Goal: Information Seeking & Learning: Learn about a topic

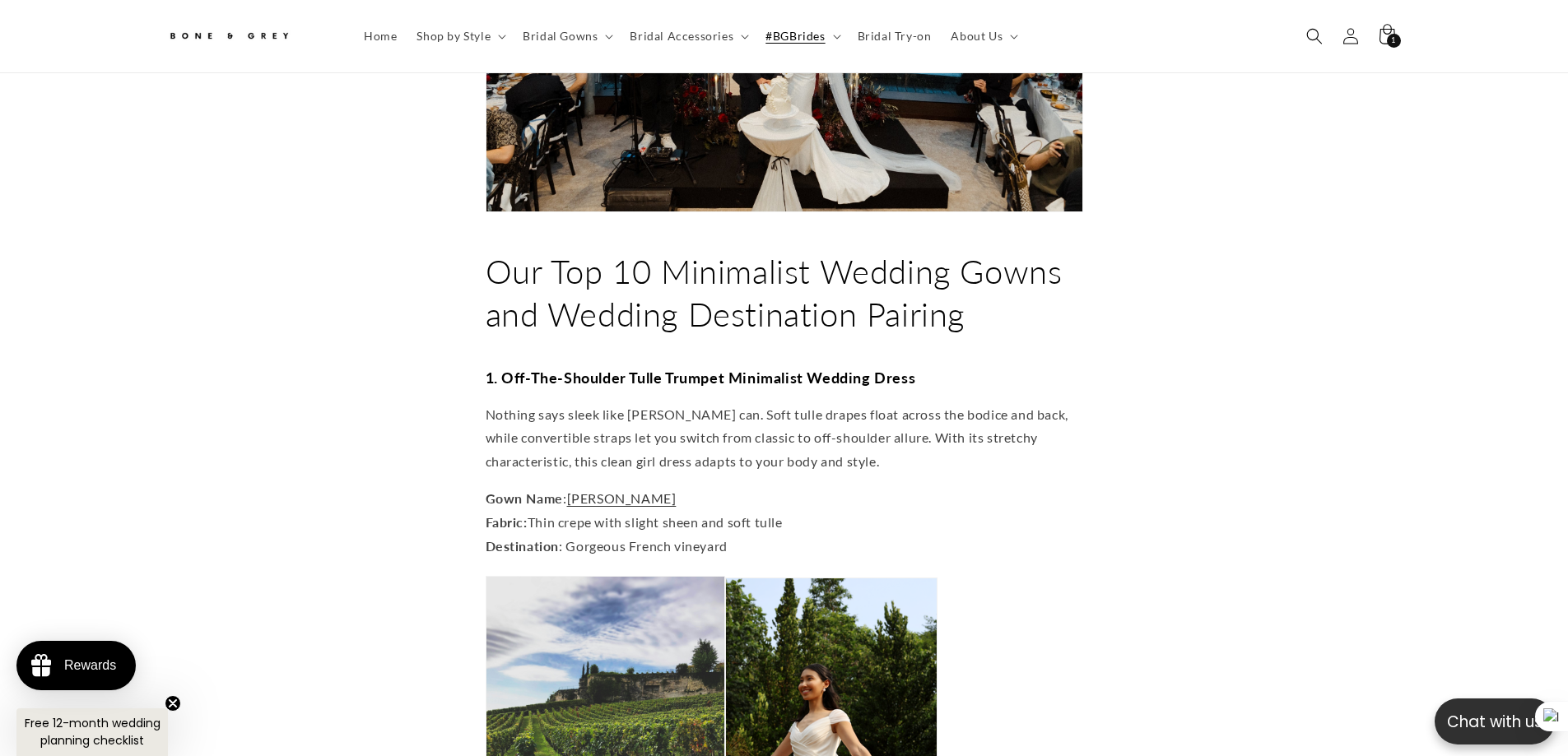
scroll to position [2212, 0]
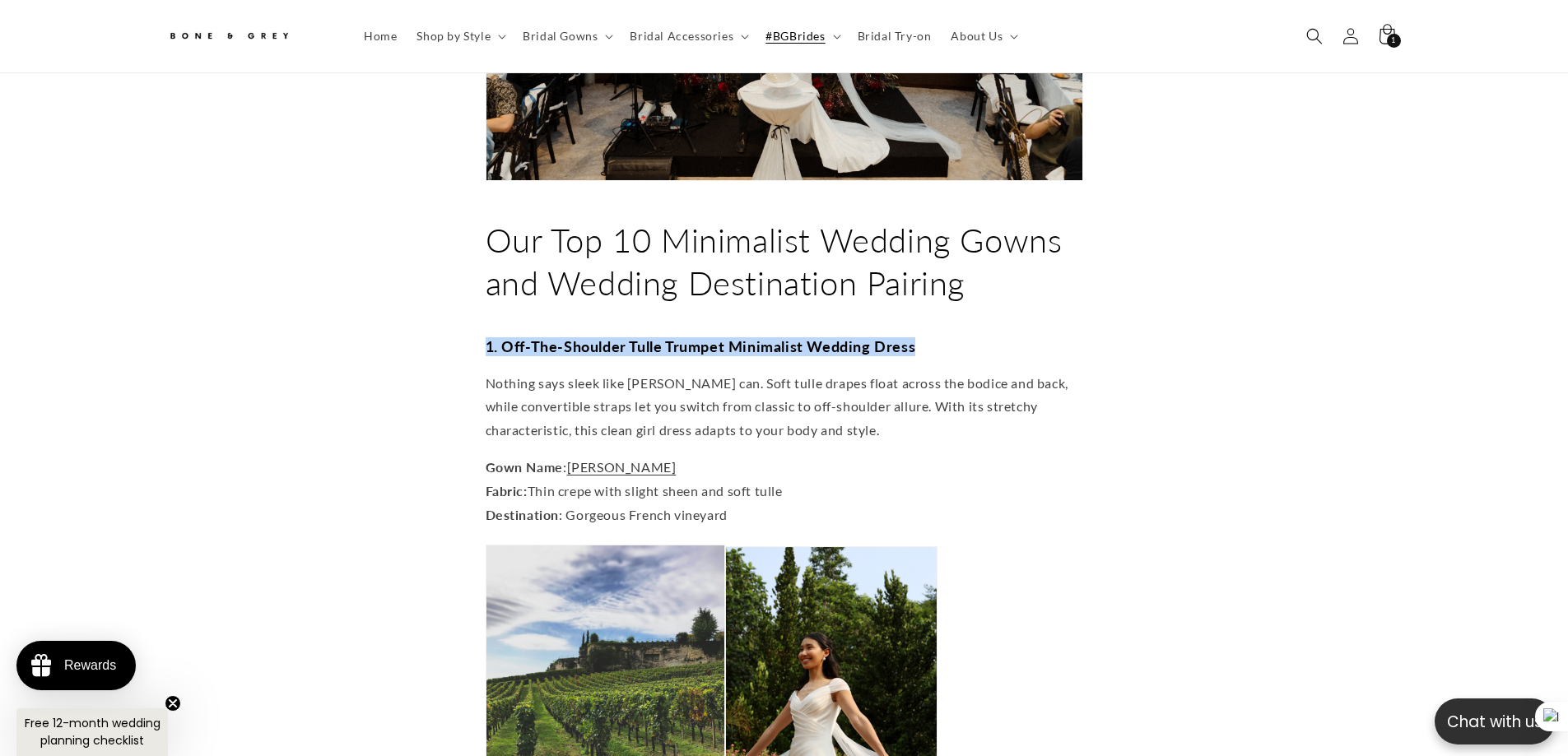
drag, startPoint x: 475, startPoint y: 308, endPoint x: 918, endPoint y: 307, distance: 443.0
click at [918, 338] on h3 "1. Off-The-Shoulder Tulle Trumpet Minimalist Wedding Dress" at bounding box center [784, 347] width 597 height 19
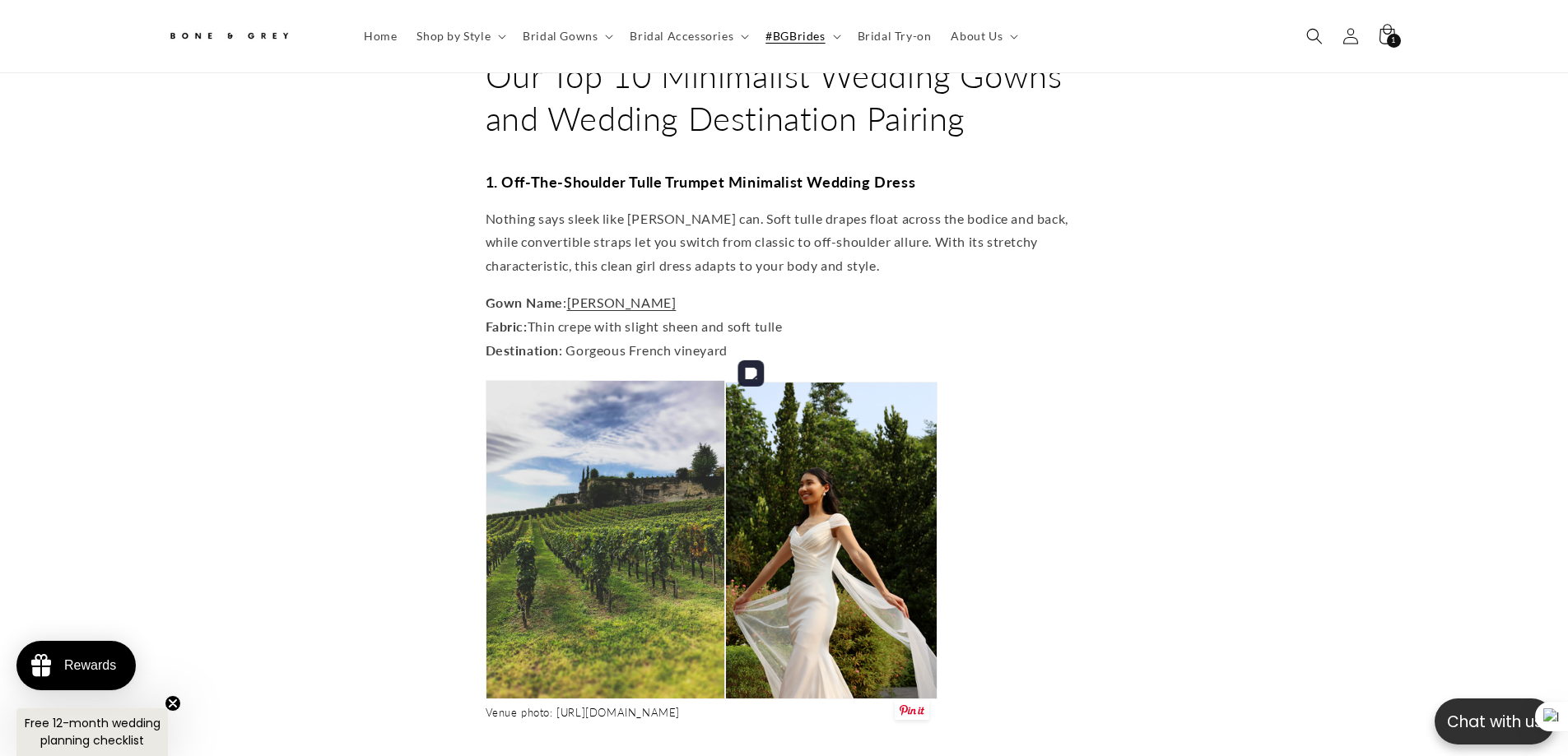
scroll to position [0, 905]
drag, startPoint x: 472, startPoint y: 269, endPoint x: 676, endPoint y: 269, distance: 204.0
drag, startPoint x: 582, startPoint y: 294, endPoint x: 894, endPoint y: 301, distance: 312.1
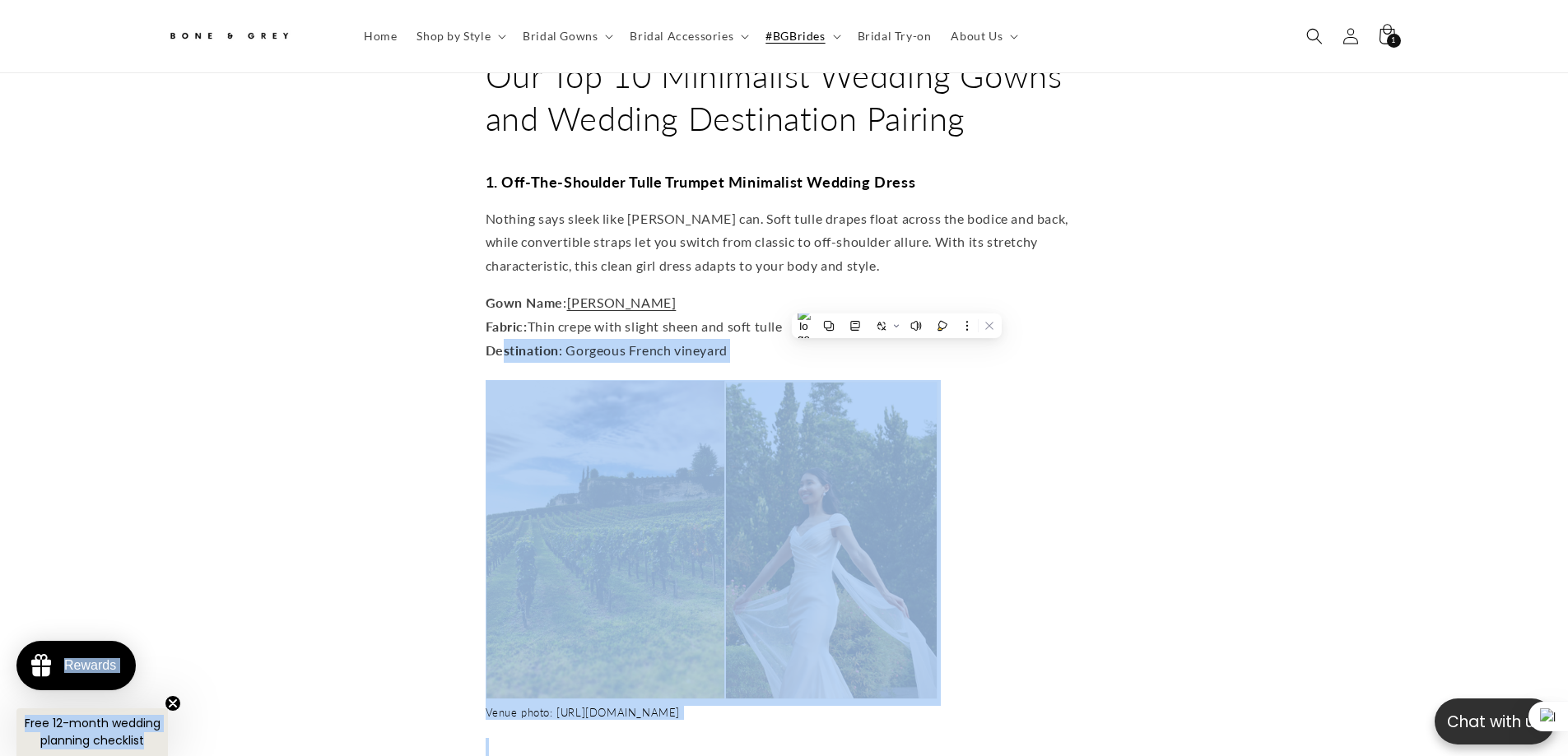
drag, startPoint x: 501, startPoint y: 318, endPoint x: 817, endPoint y: 319, distance: 316.0
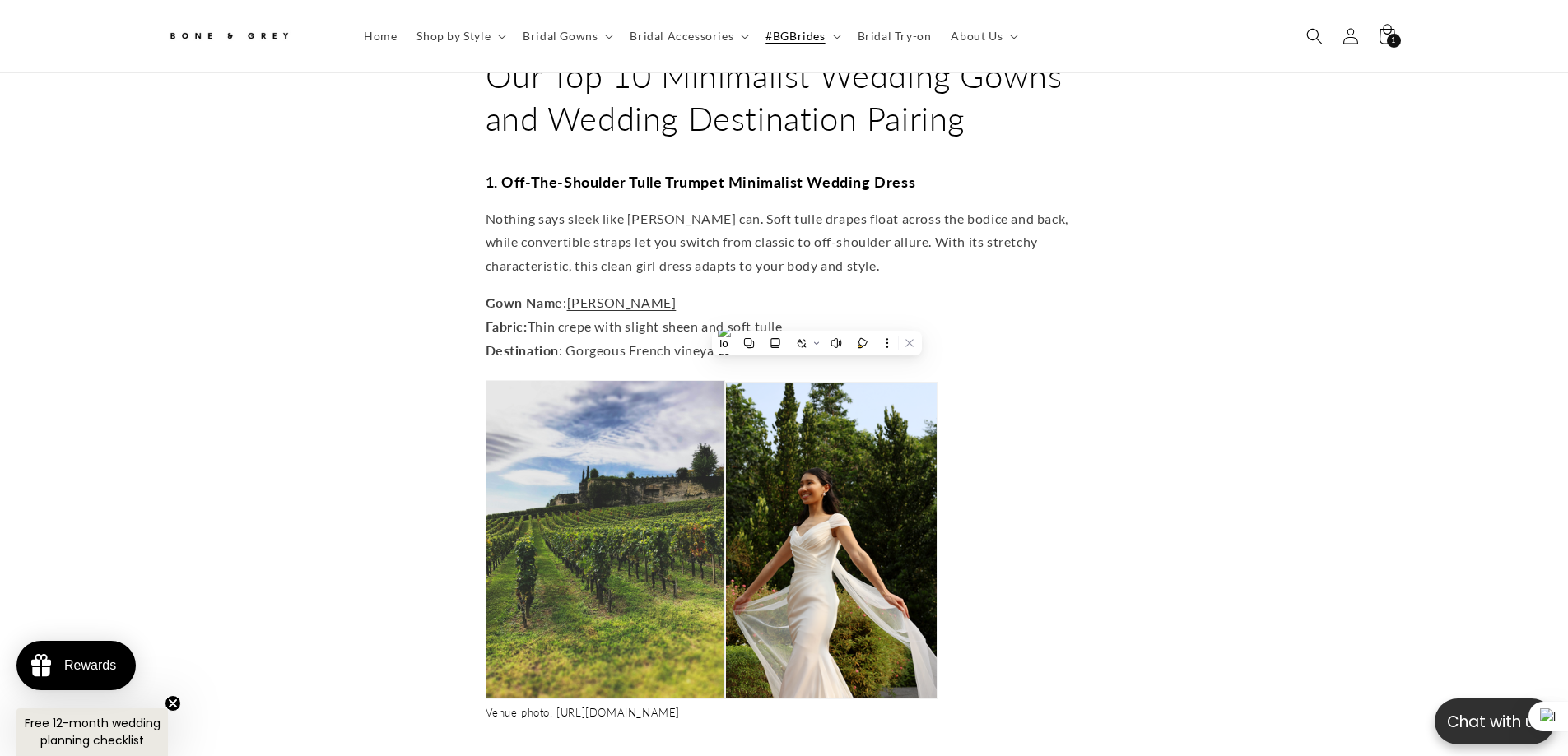
click at [724, 301] on p "Gown Name : Mona Fabric: Thin crepe with slight sheen and soft tulle Destinatio…" at bounding box center [784, 326] width 597 height 71
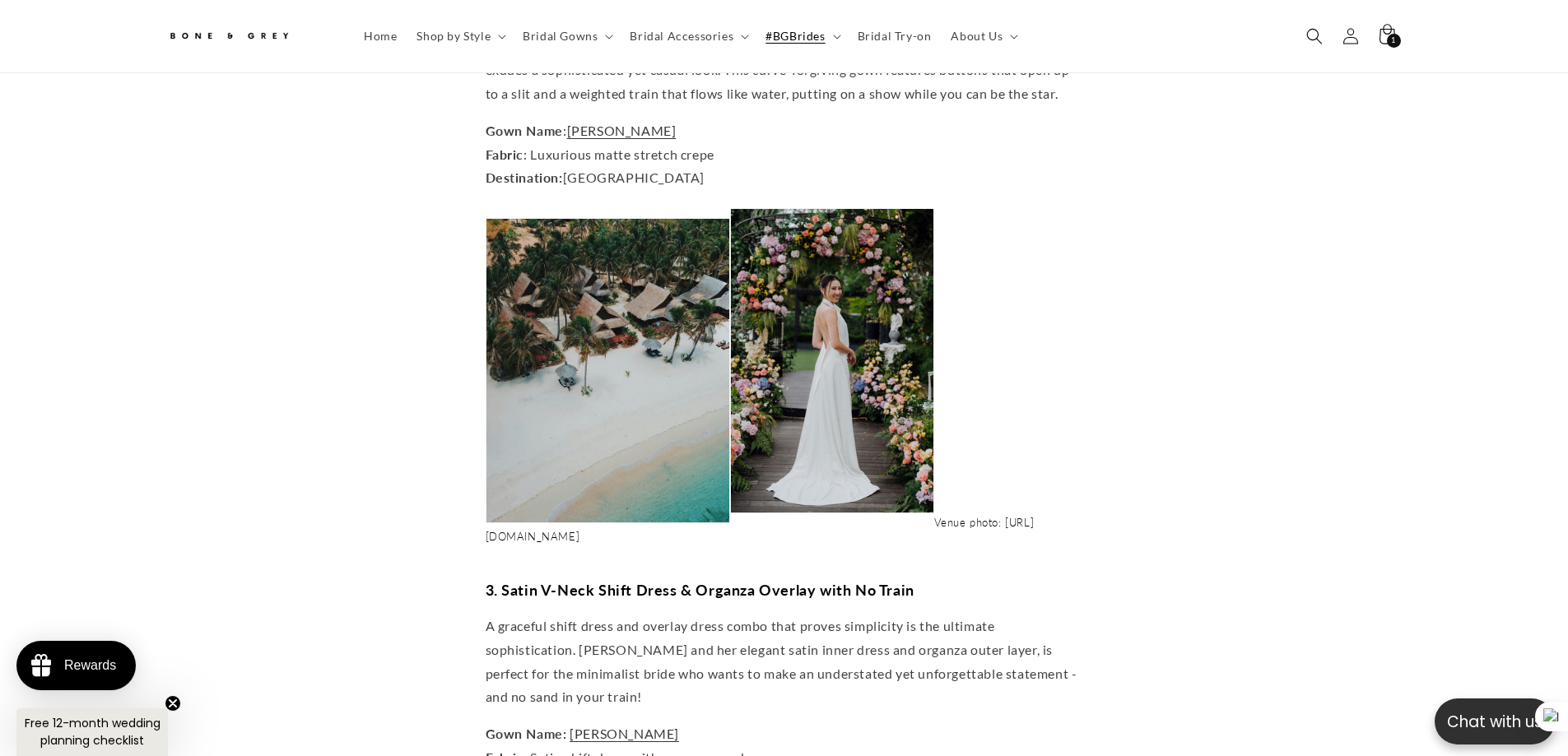
scroll to position [3199, 0]
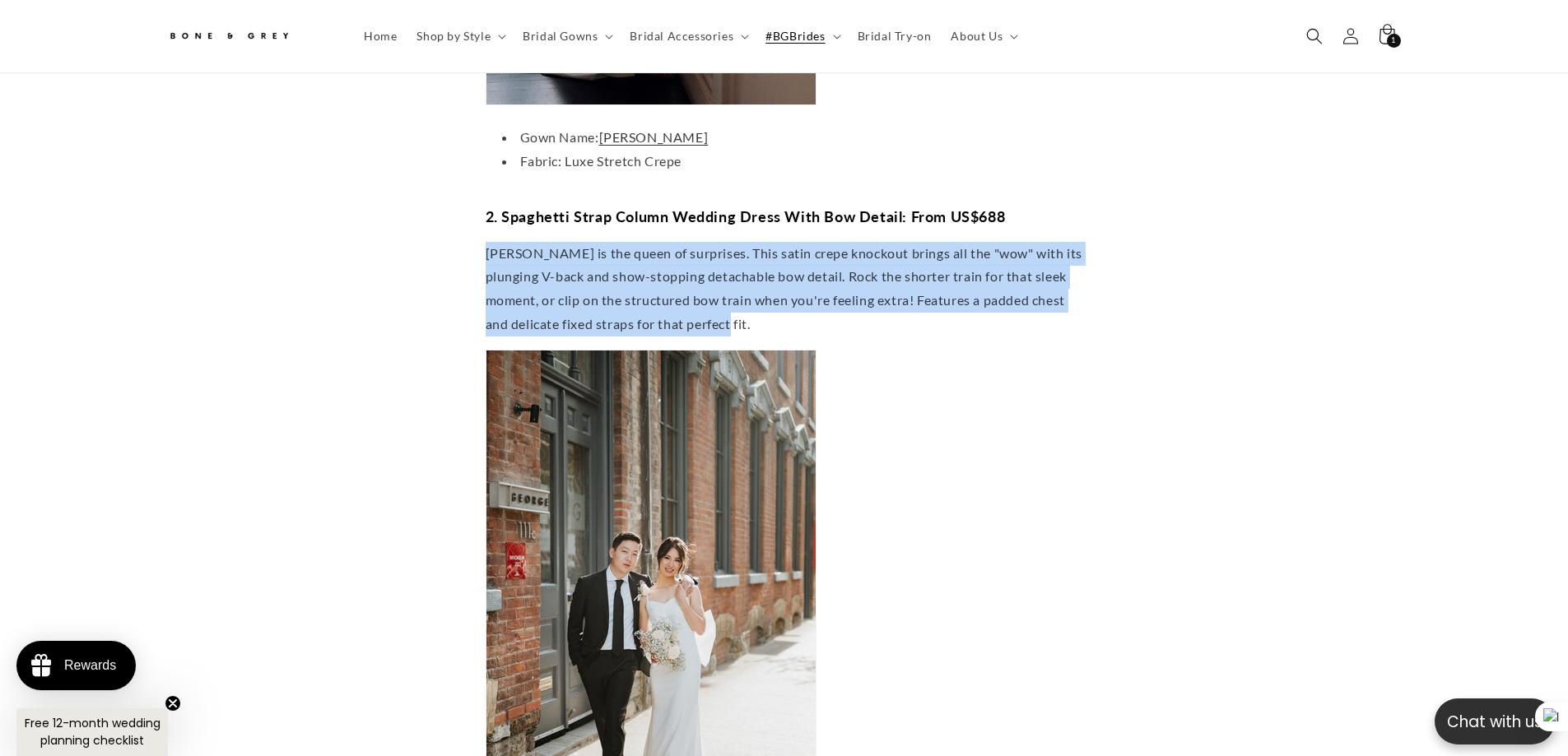
scroll to position [0, 905]
drag, startPoint x: 470, startPoint y: 209, endPoint x: 803, endPoint y: 288, distance: 342.2
click at [803, 288] on p "Saravine is the queen of surprises. This satin crepe knockout brings all the "w…" at bounding box center [784, 289] width 597 height 95
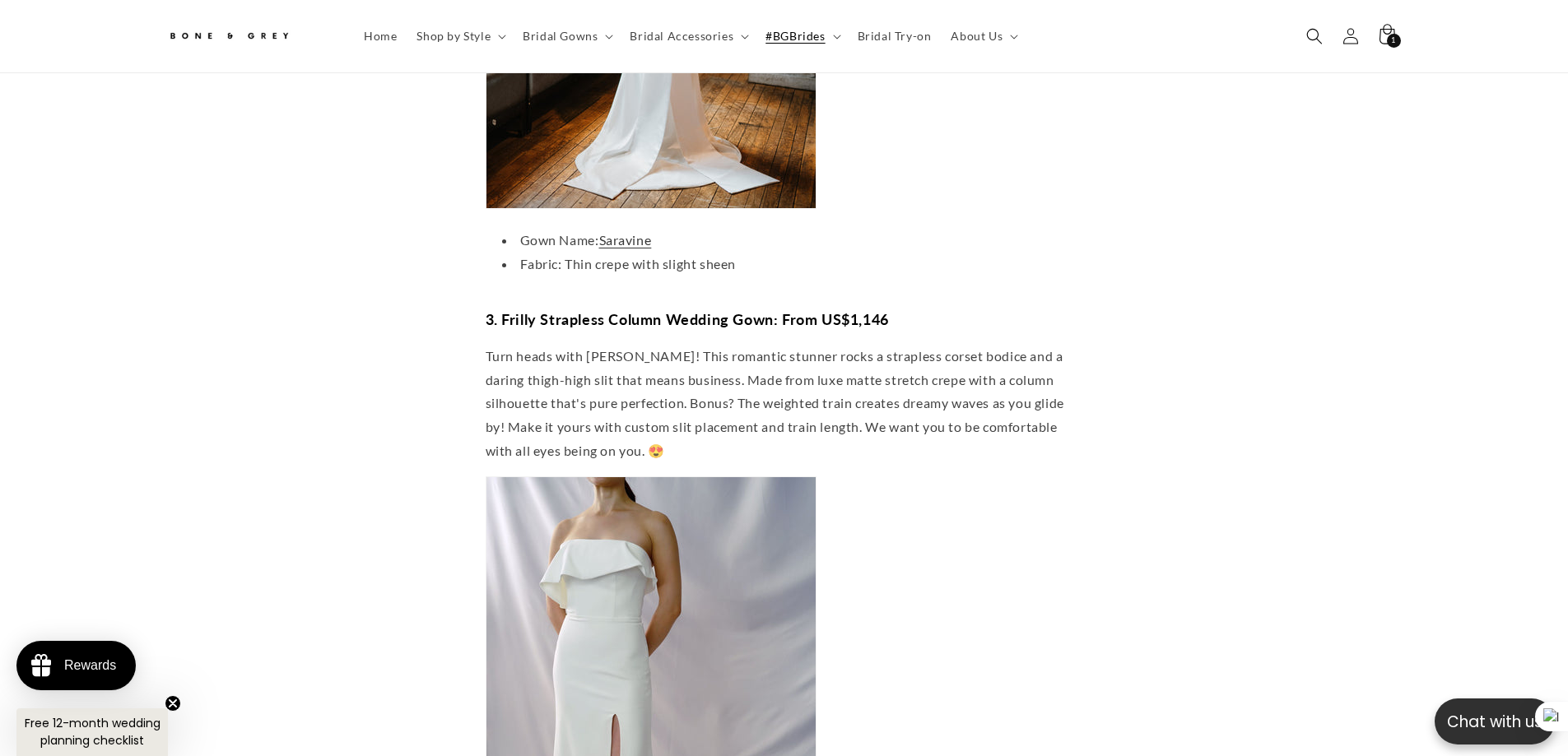
scroll to position [0, 0]
drag, startPoint x: 528, startPoint y: 207, endPoint x: 803, endPoint y: 222, distance: 275.4
click at [802, 229] on ul "Gown Name: Saravine Fabric: Thin crepe with slight sheen" at bounding box center [784, 252] width 597 height 47
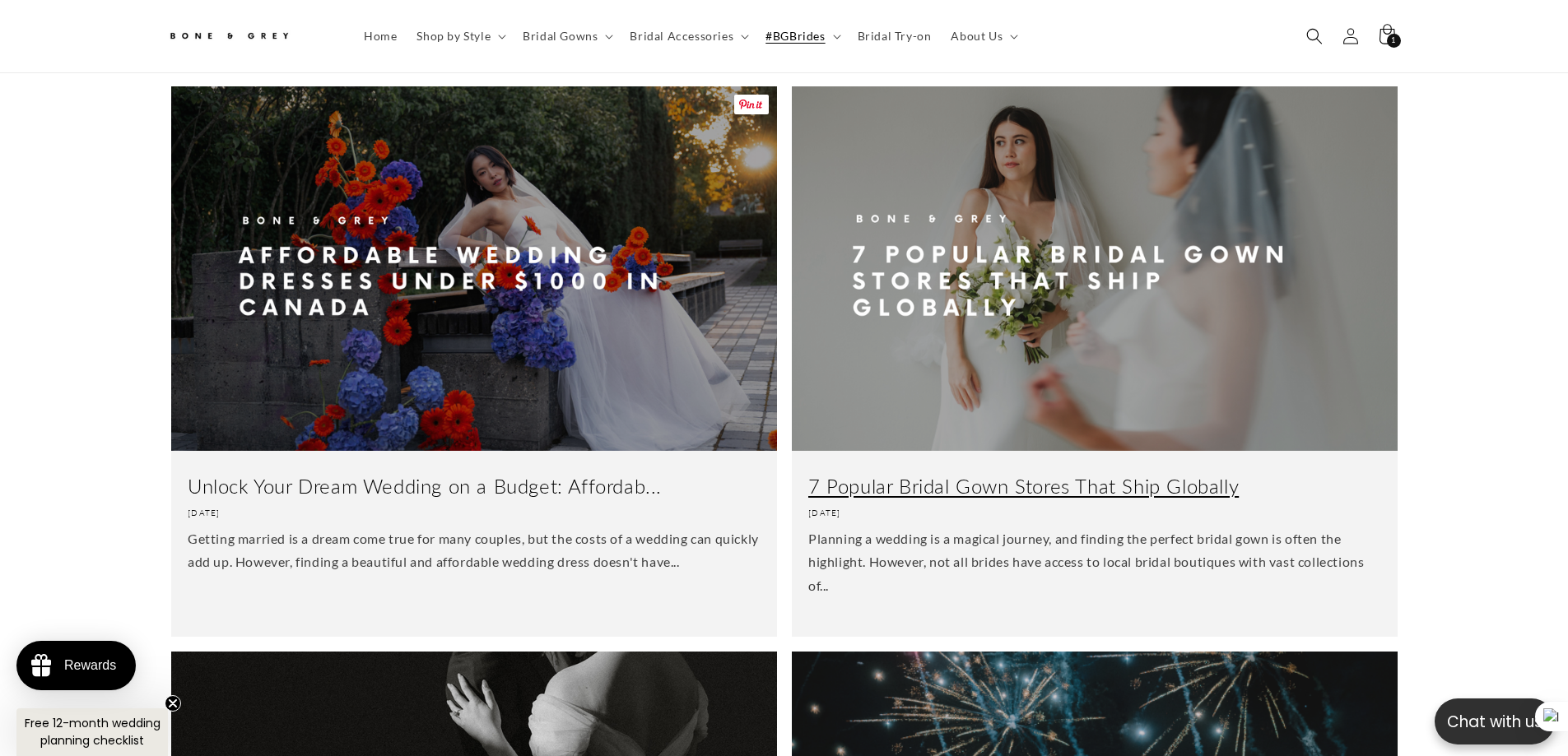
scroll to position [1654, 0]
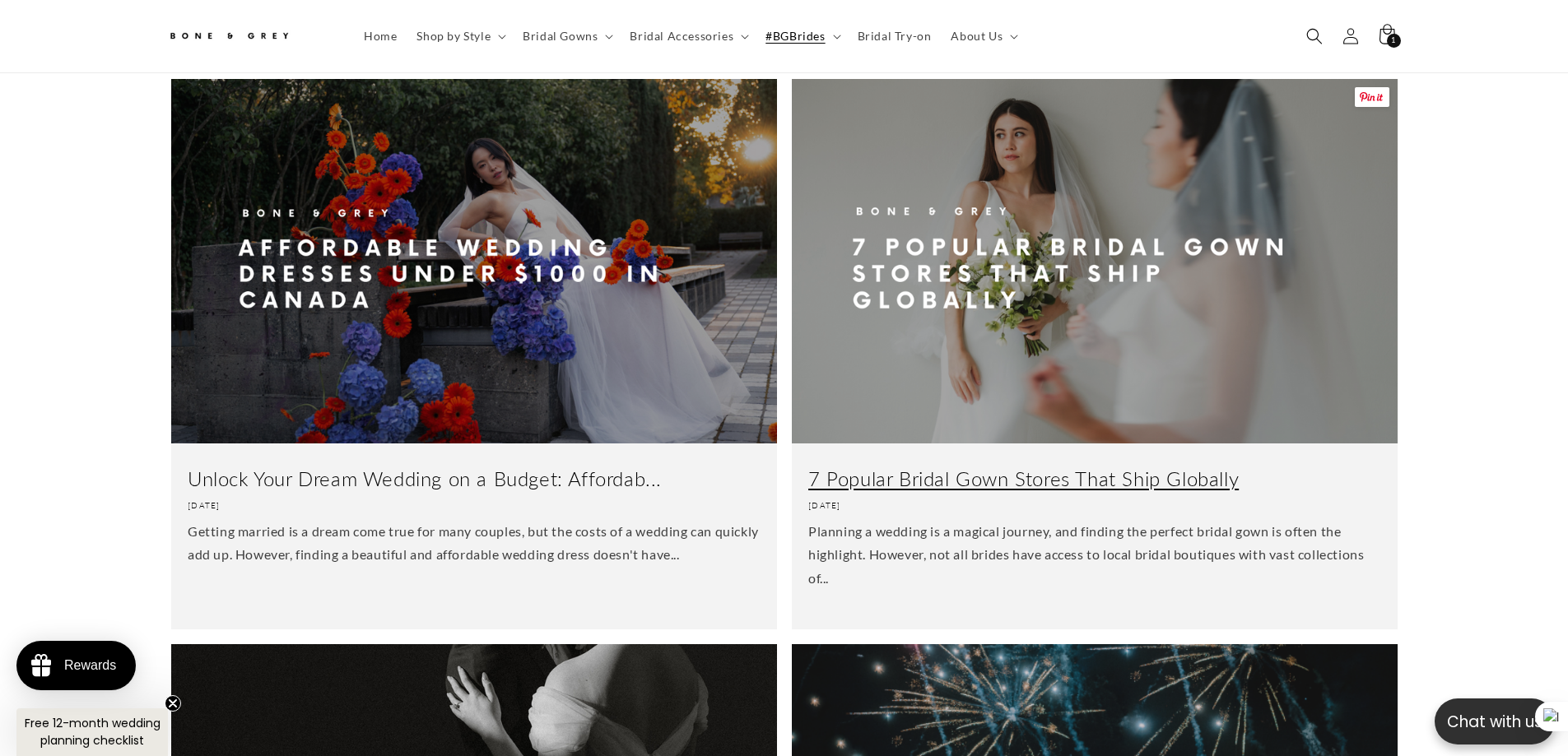
click at [990, 467] on link "7 Popular Bridal Gown Stores That Ship Globally" at bounding box center [1094, 480] width 573 height 26
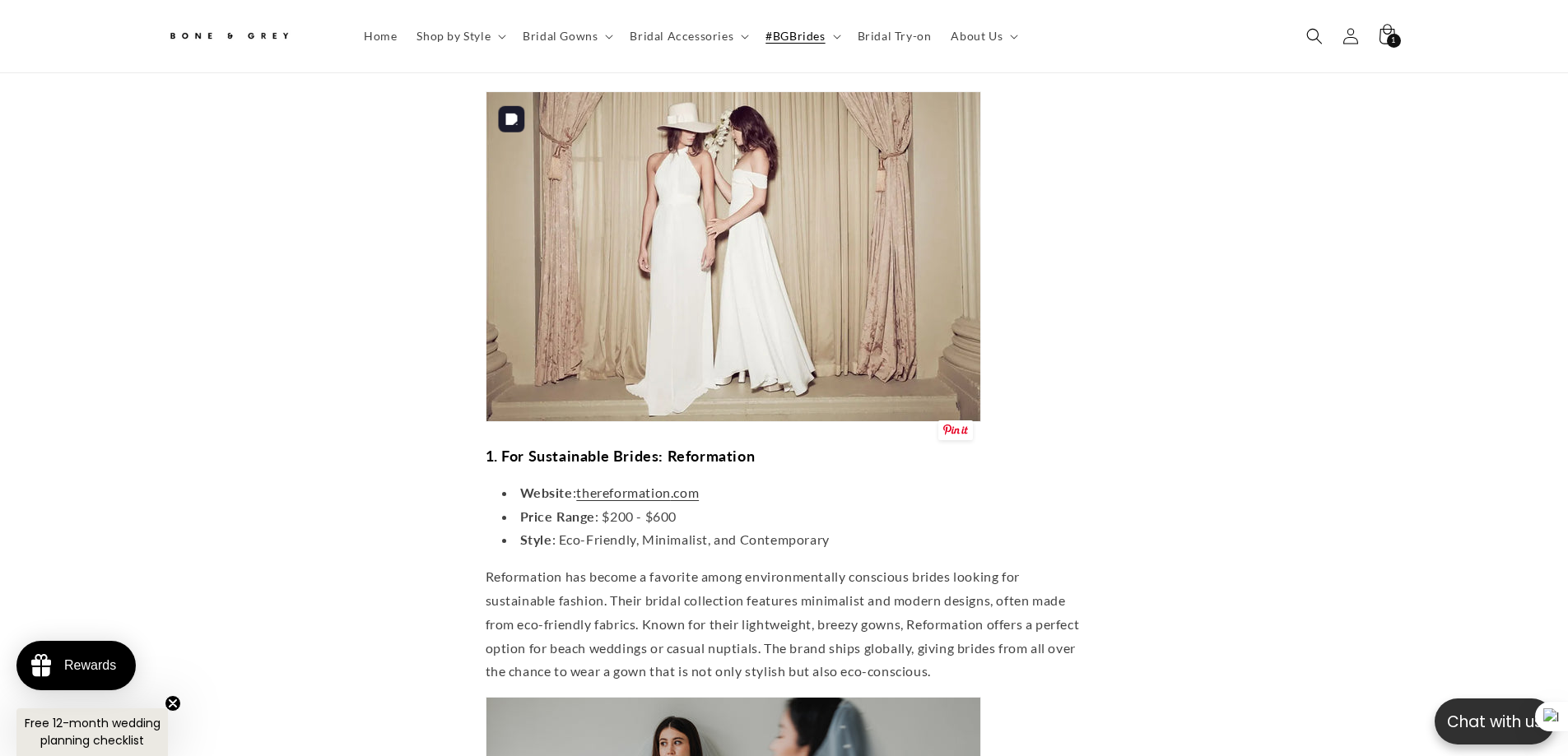
scroll to position [1143, 0]
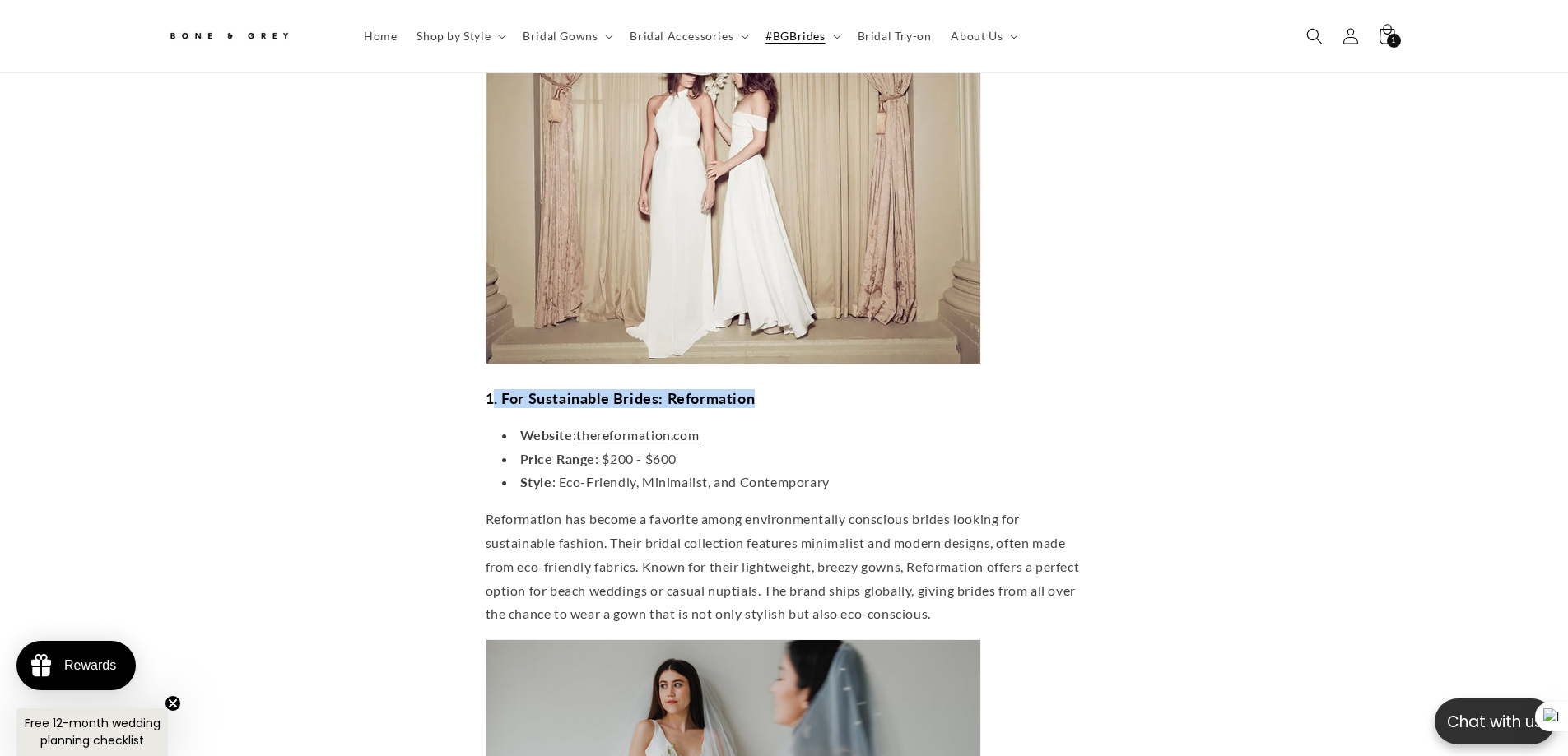
drag, startPoint x: 495, startPoint y: 382, endPoint x: 791, endPoint y: 386, distance: 296.0
click at [791, 389] on h3 "1. For Sustainable Brides: Reformation" at bounding box center [784, 399] width 597 height 19
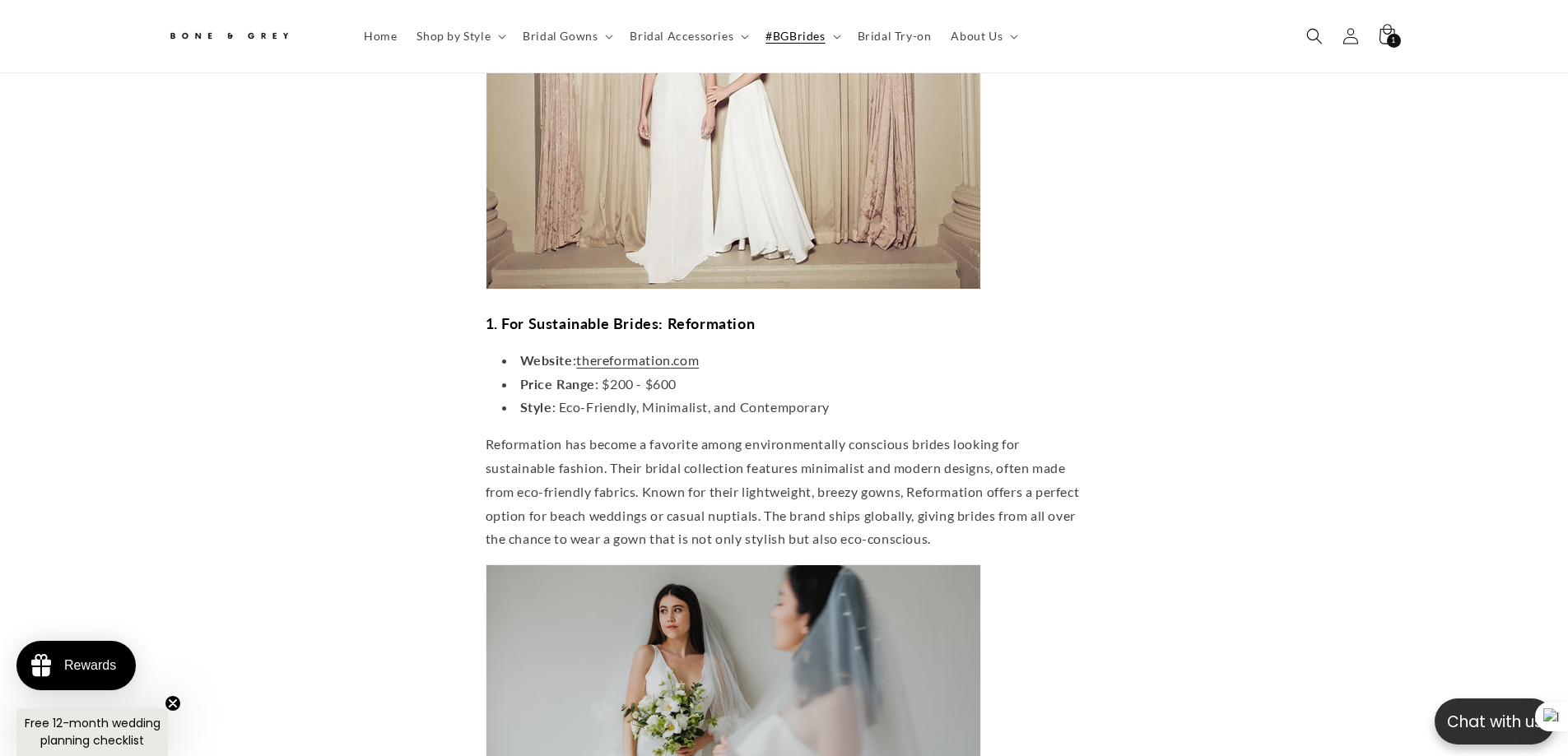
scroll to position [1224, 0]
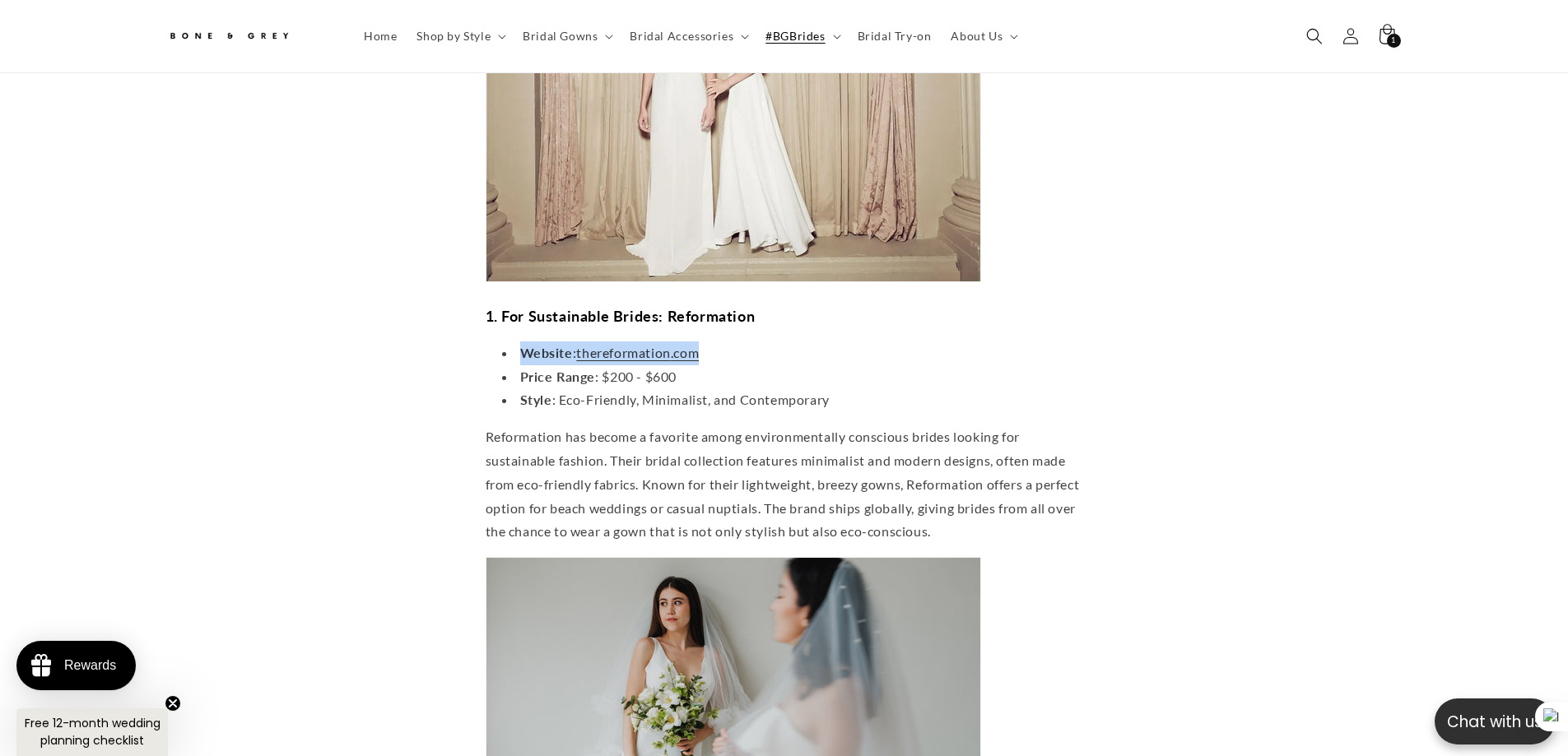
drag, startPoint x: 551, startPoint y: 340, endPoint x: 837, endPoint y: 336, distance: 286.0
click at [837, 341] on li "Website : thereformation .com" at bounding box center [793, 353] width 581 height 24
drag, startPoint x: 526, startPoint y: 366, endPoint x: 720, endPoint y: 366, distance: 194.0
click at [720, 366] on li "Price Range : $200 - $600" at bounding box center [793, 377] width 581 height 24
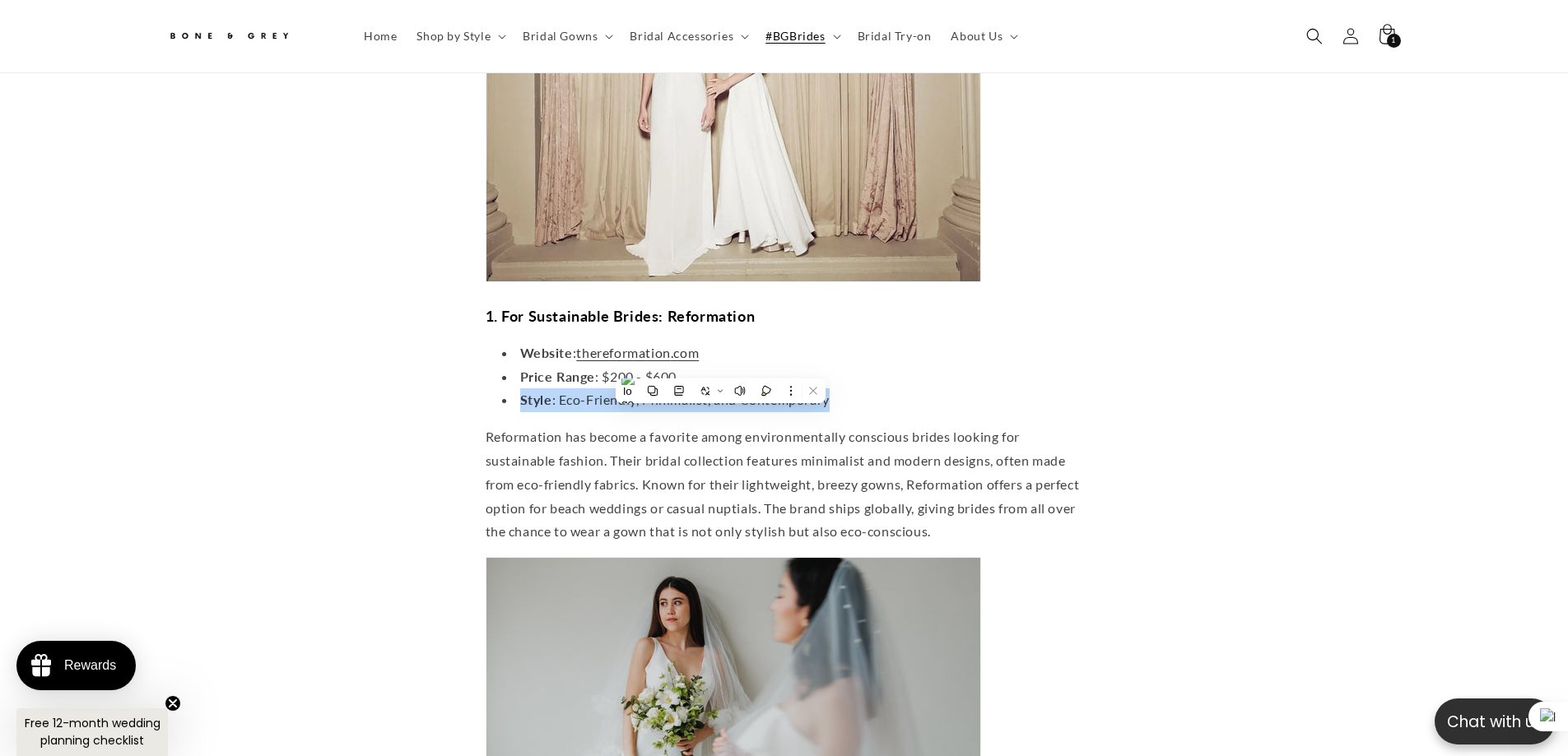
drag, startPoint x: 516, startPoint y: 392, endPoint x: 906, endPoint y: 380, distance: 390.2
click at [906, 388] on li "Style : Eco-Friendly, Minimalist, and Contemporary" at bounding box center [793, 400] width 581 height 24
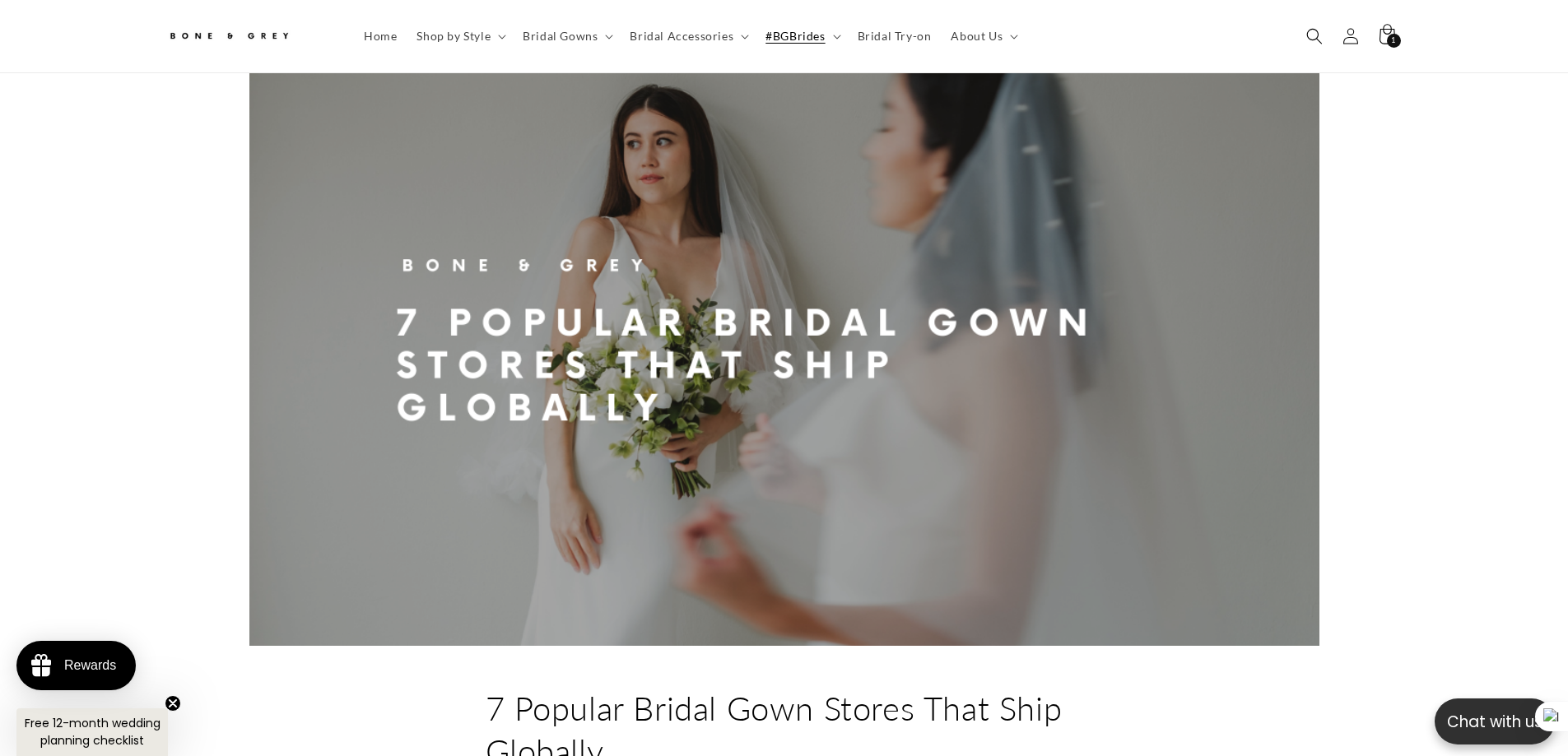
scroll to position [0, 452]
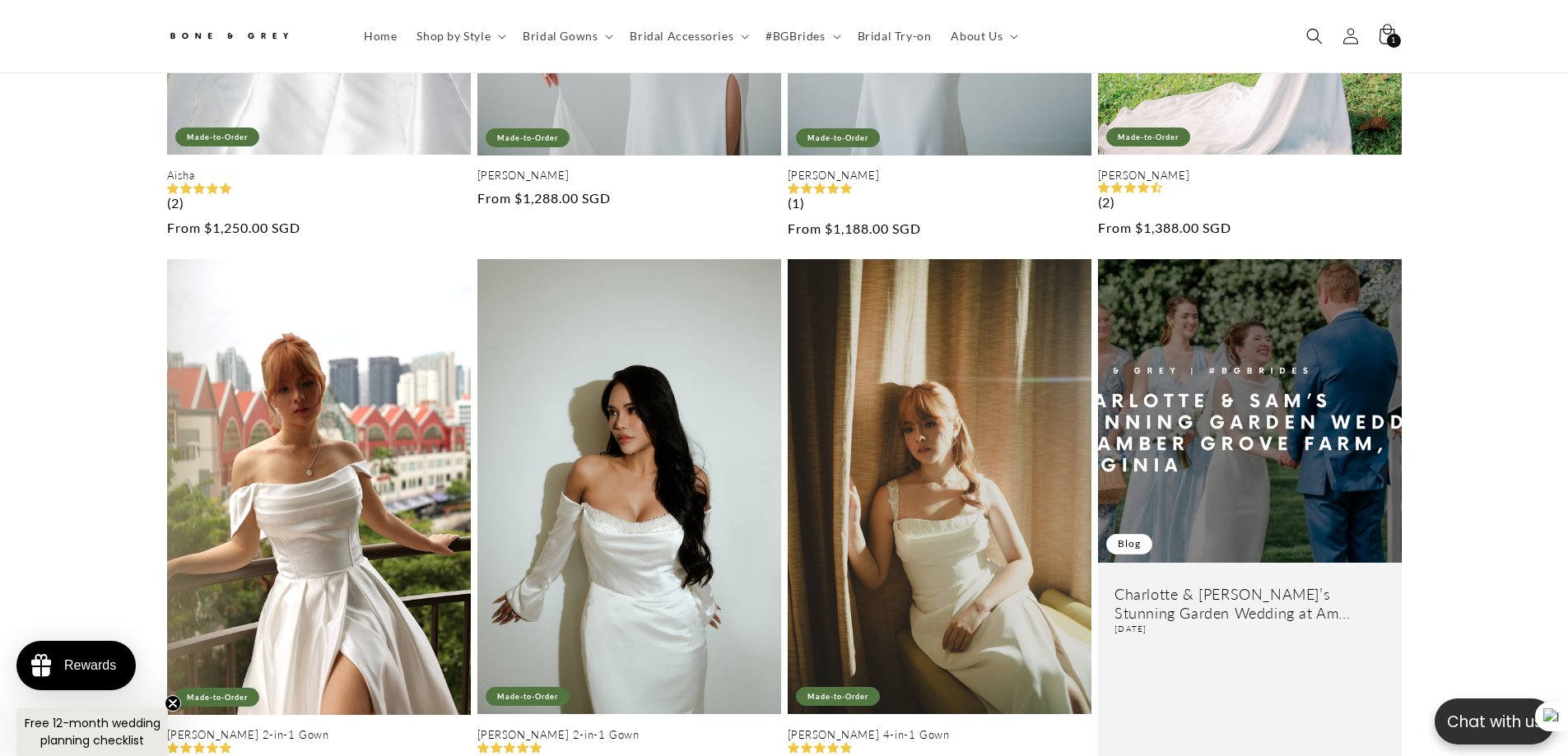
scroll to position [0, 452]
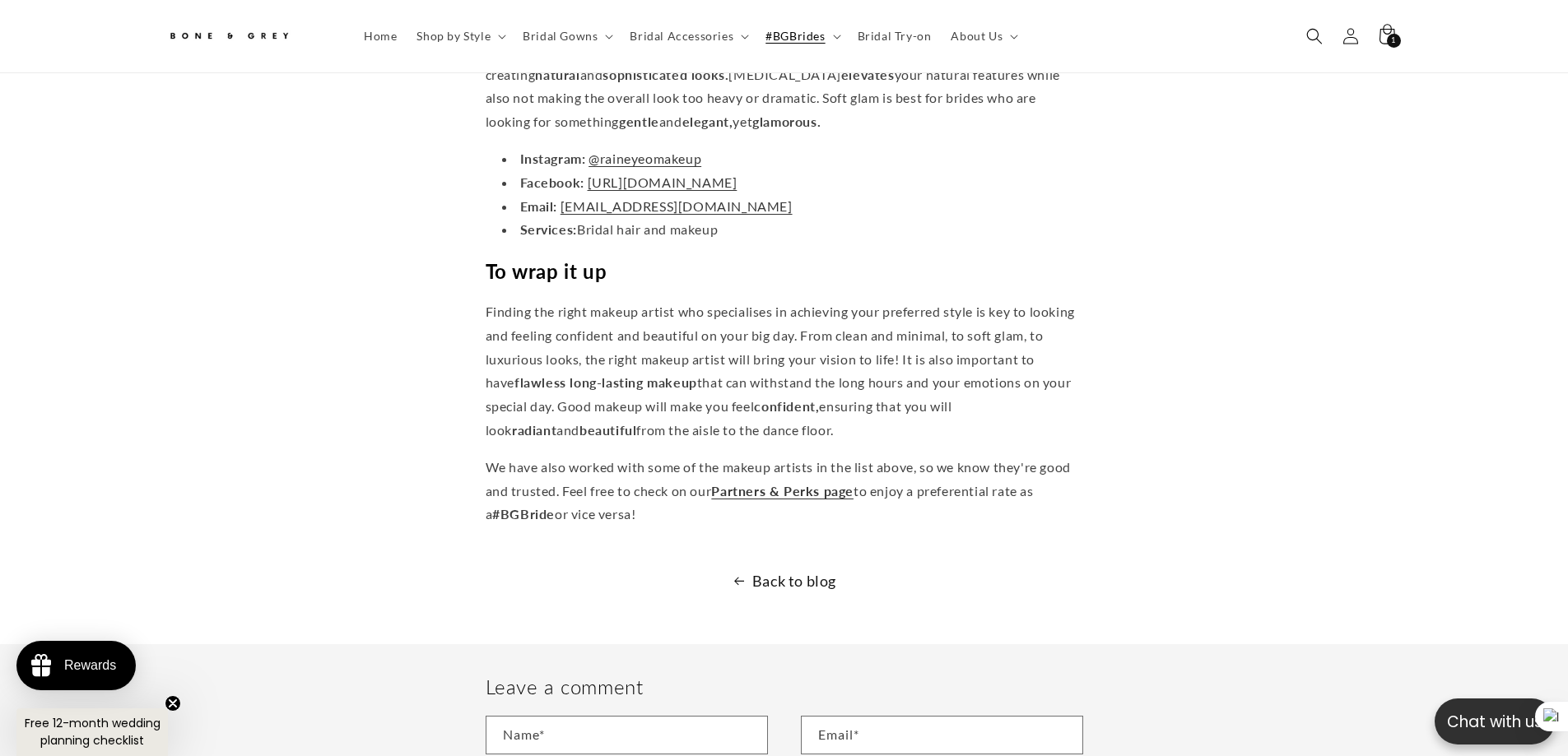
scroll to position [8051, 0]
